Goal: Task Accomplishment & Management: Complete application form

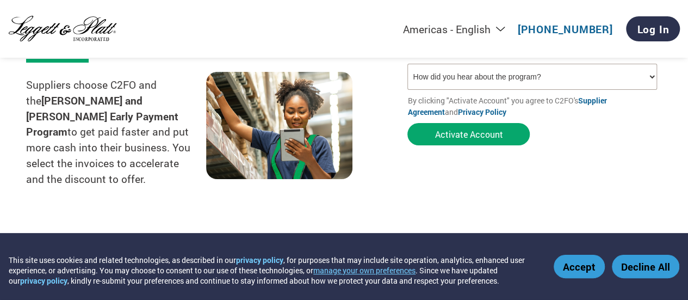
scroll to position [218, 0]
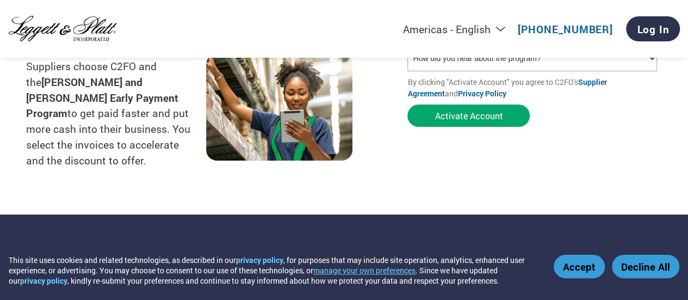
click at [582, 271] on button "Accept" at bounding box center [579, 266] width 51 height 23
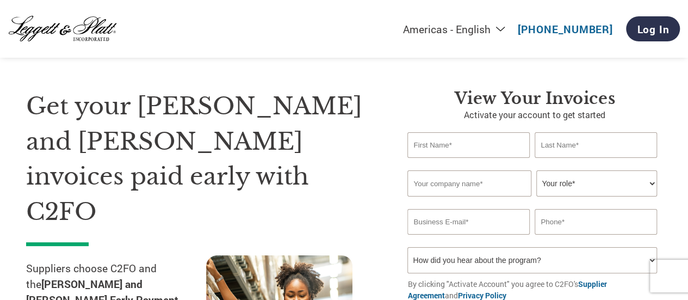
scroll to position [0, 0]
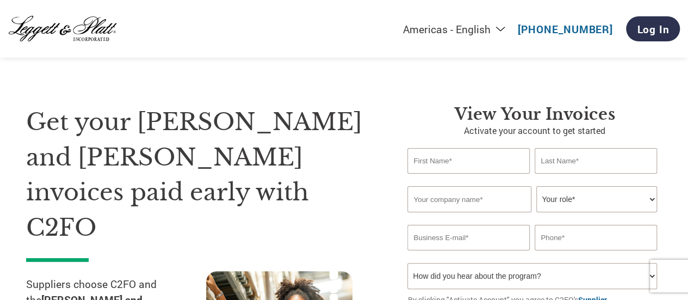
click at [471, 161] on input "text" at bounding box center [469, 161] width 122 height 26
type input "[PERSON_NAME]"
type input "Baggatta"
type input "[EMAIL_ADDRESS][DOMAIN_NAME]"
type input "2762330541"
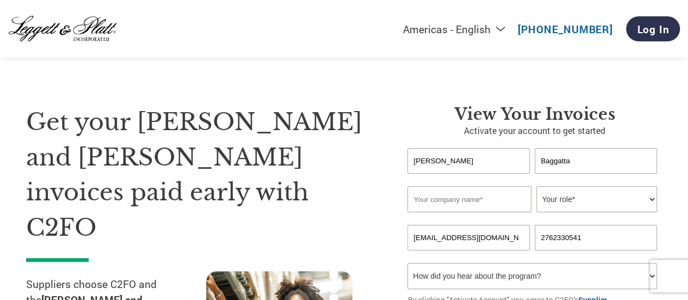
drag, startPoint x: 501, startPoint y: 238, endPoint x: 393, endPoint y: 238, distance: 107.7
click at [393, 238] on div "View Your Invoices Activate your account to get started [PERSON_NAME] Invalid f…" at bounding box center [526, 250] width 271 height 293
type input "[EMAIL_ADDRESS][DOMAIN_NAME]"
drag, startPoint x: 605, startPoint y: 234, endPoint x: 503, endPoint y: 234, distance: 102.3
click at [503, 234] on div "[EMAIL_ADDRESS][DOMAIN_NAME] 2762330541" at bounding box center [535, 238] width 255 height 26
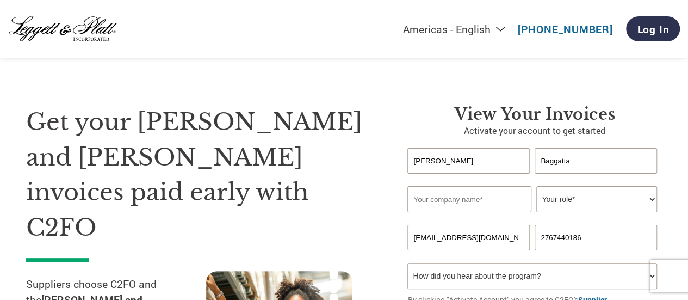
type input "2767440186"
click at [436, 201] on input "text" at bounding box center [470, 199] width 124 height 26
type input "[PERSON_NAME] Furniture Design, Inc."
click at [571, 199] on select "Your role* CFO Controller Credit Manager Finance Director Treasurer CEO Preside…" at bounding box center [596, 199] width 120 height 26
select select "OFFICE_MANAGER"
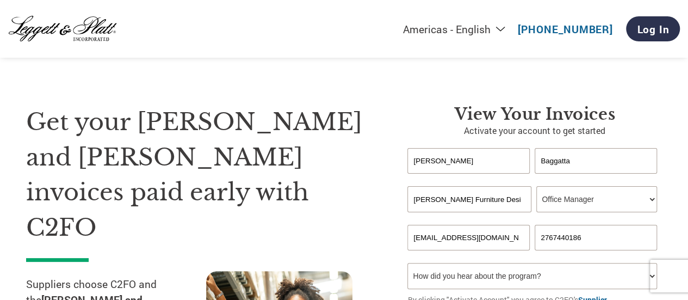
click at [536, 187] on select "Your role* CFO Controller Credit Manager Finance Director Treasurer CEO Preside…" at bounding box center [596, 199] width 120 height 26
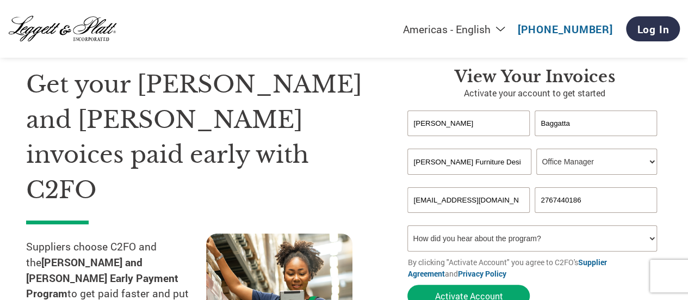
scroll to position [54, 0]
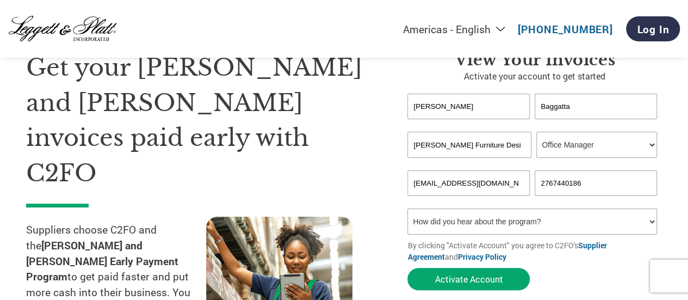
click at [491, 225] on select "How did you hear about the program? Received a letter Email Social Media Online…" at bounding box center [532, 221] width 249 height 26
select select "Online Search"
click at [408, 210] on select "How did you hear about the program? Received a letter Email Social Media Online…" at bounding box center [532, 221] width 249 height 26
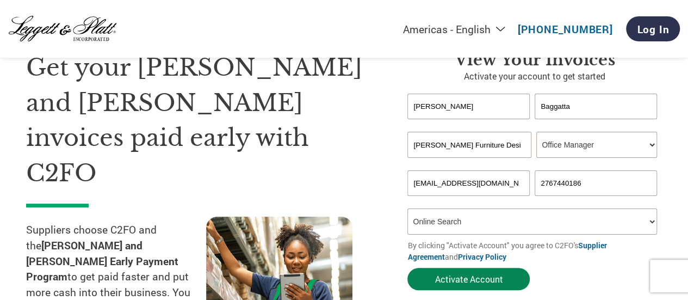
click at [453, 279] on button "Activate Account" at bounding box center [469, 279] width 122 height 22
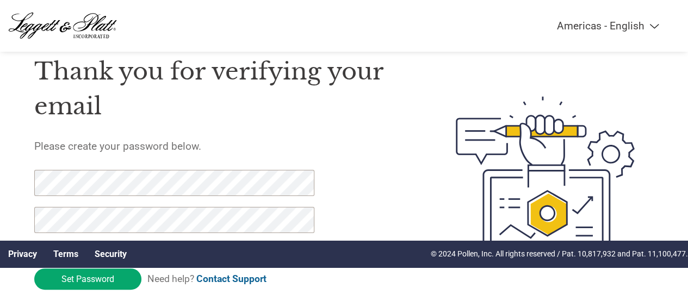
scroll to position [54, 0]
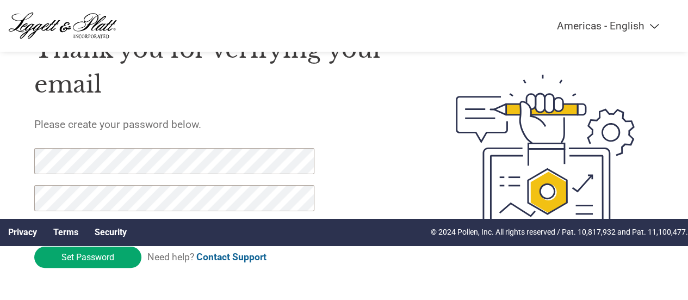
drag, startPoint x: 121, startPoint y: 141, endPoint x: 119, endPoint y: 147, distance: 6.4
click at [119, 146] on div "Thank you for verifying your email Please create your password below. Password …" at bounding box center [220, 156] width 372 height 281
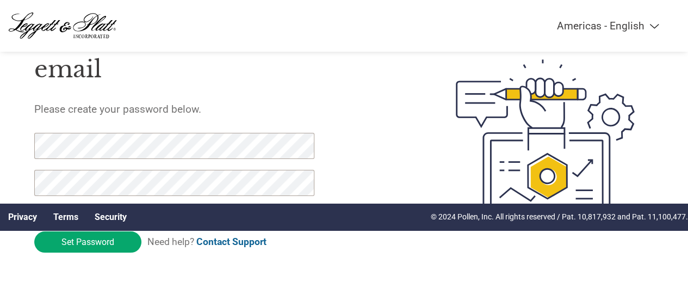
scroll to position [78, 0]
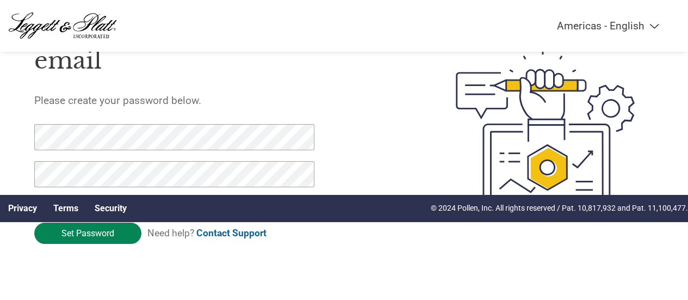
click at [78, 229] on input "Set Password" at bounding box center [87, 233] width 107 height 21
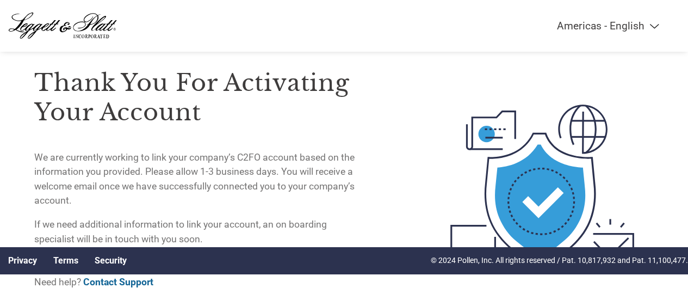
scroll to position [0, 0]
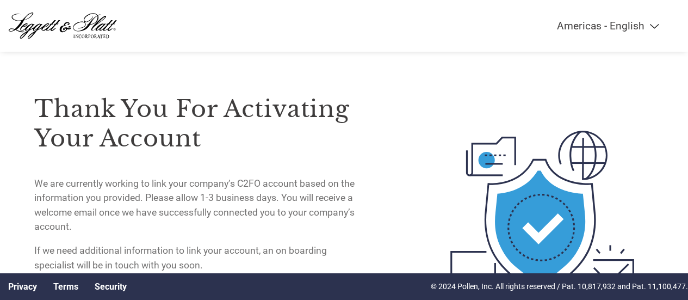
click at [45, 21] on img at bounding box center [62, 26] width 109 height 30
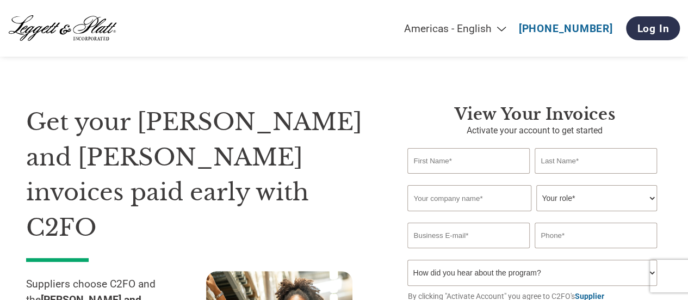
click at [48, 26] on img at bounding box center [62, 29] width 109 height 30
